Goal: Task Accomplishment & Management: Manage account settings

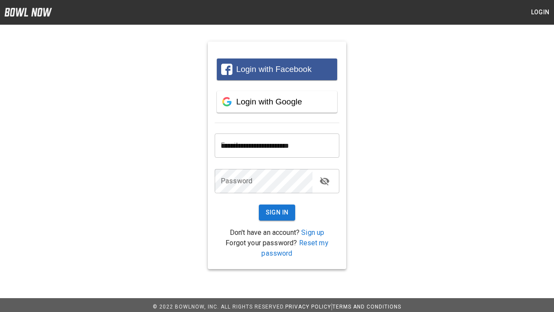
type input "**********"
click at [277, 212] on button "Sign In" at bounding box center [277, 212] width 37 height 16
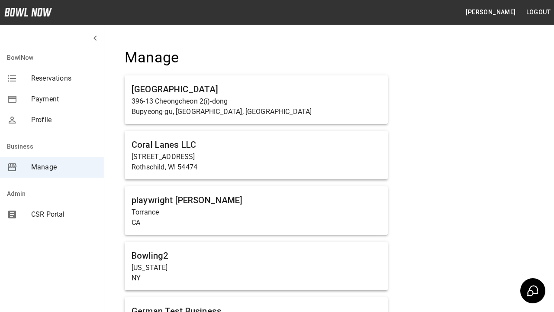
click at [52, 167] on span "Manage" at bounding box center [64, 167] width 66 height 10
